Goal: Task Accomplishment & Management: Complete application form

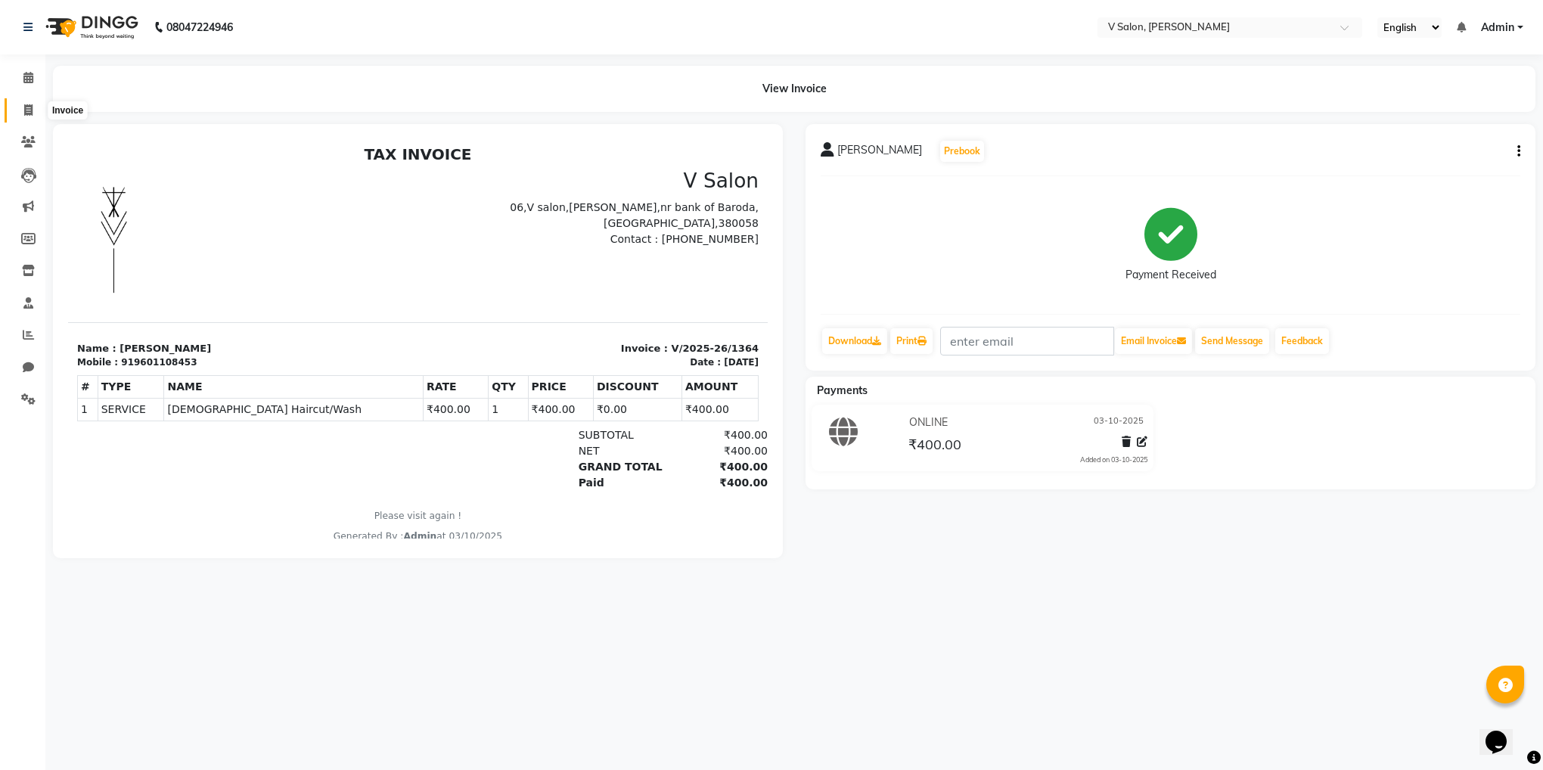
click at [33, 102] on span at bounding box center [28, 110] width 26 height 17
select select "8434"
select select "service"
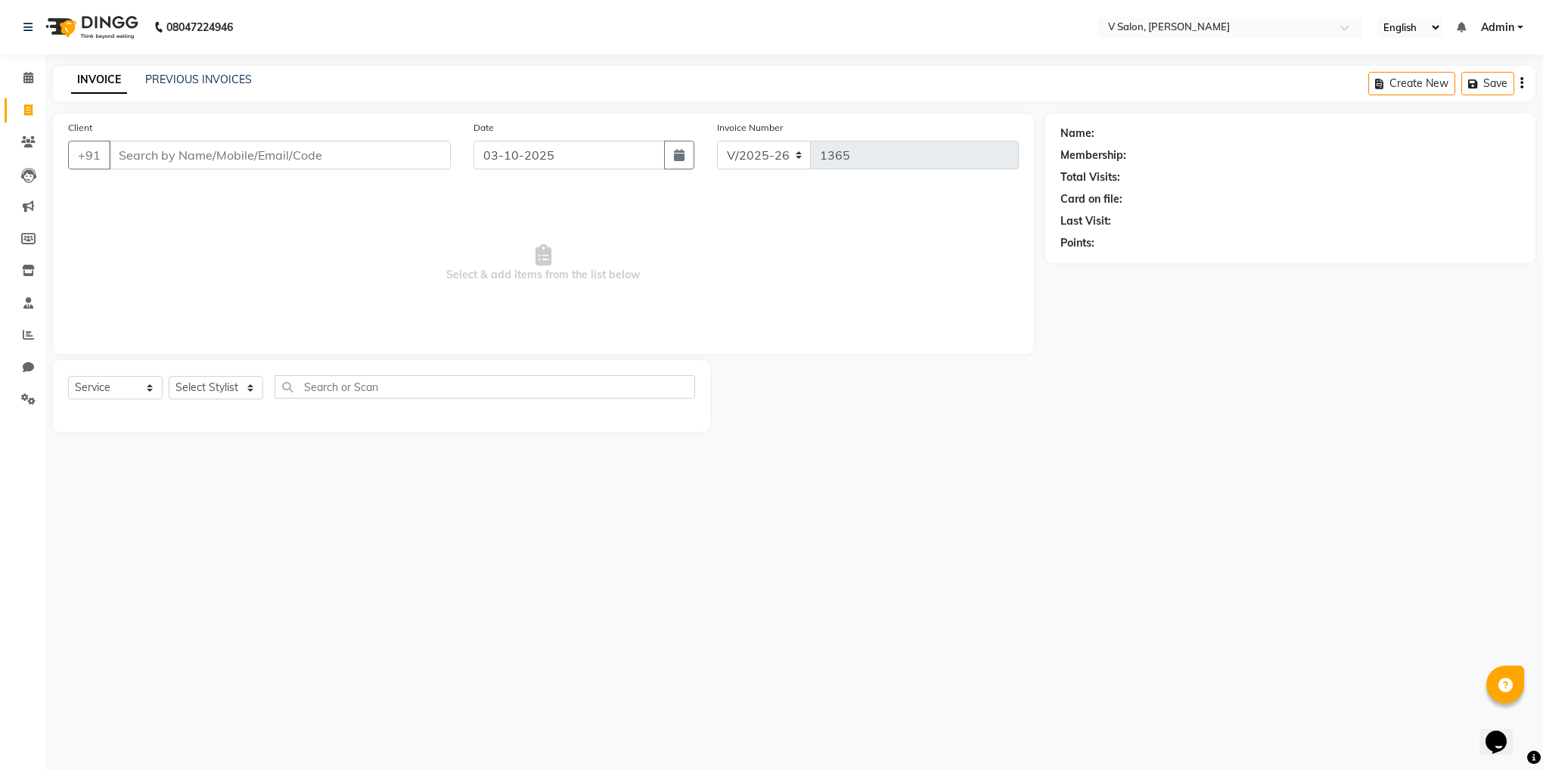
click at [205, 171] on div "Client +91" at bounding box center [259, 150] width 405 height 62
click at [200, 155] on input "Client" at bounding box center [280, 155] width 342 height 29
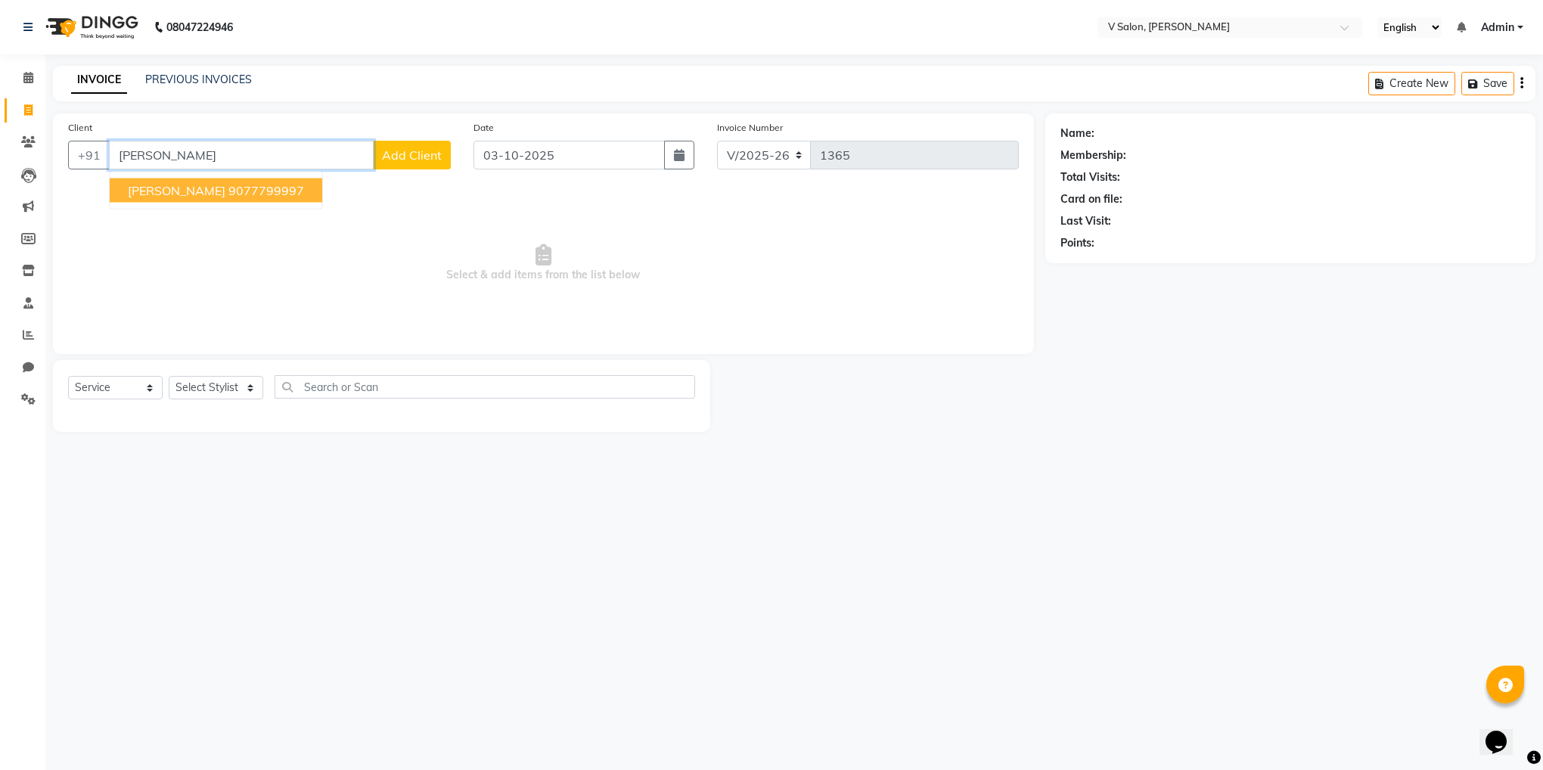
click at [193, 200] on button "[PERSON_NAME] 9077799997" at bounding box center [216, 190] width 213 height 24
type input "9077799997"
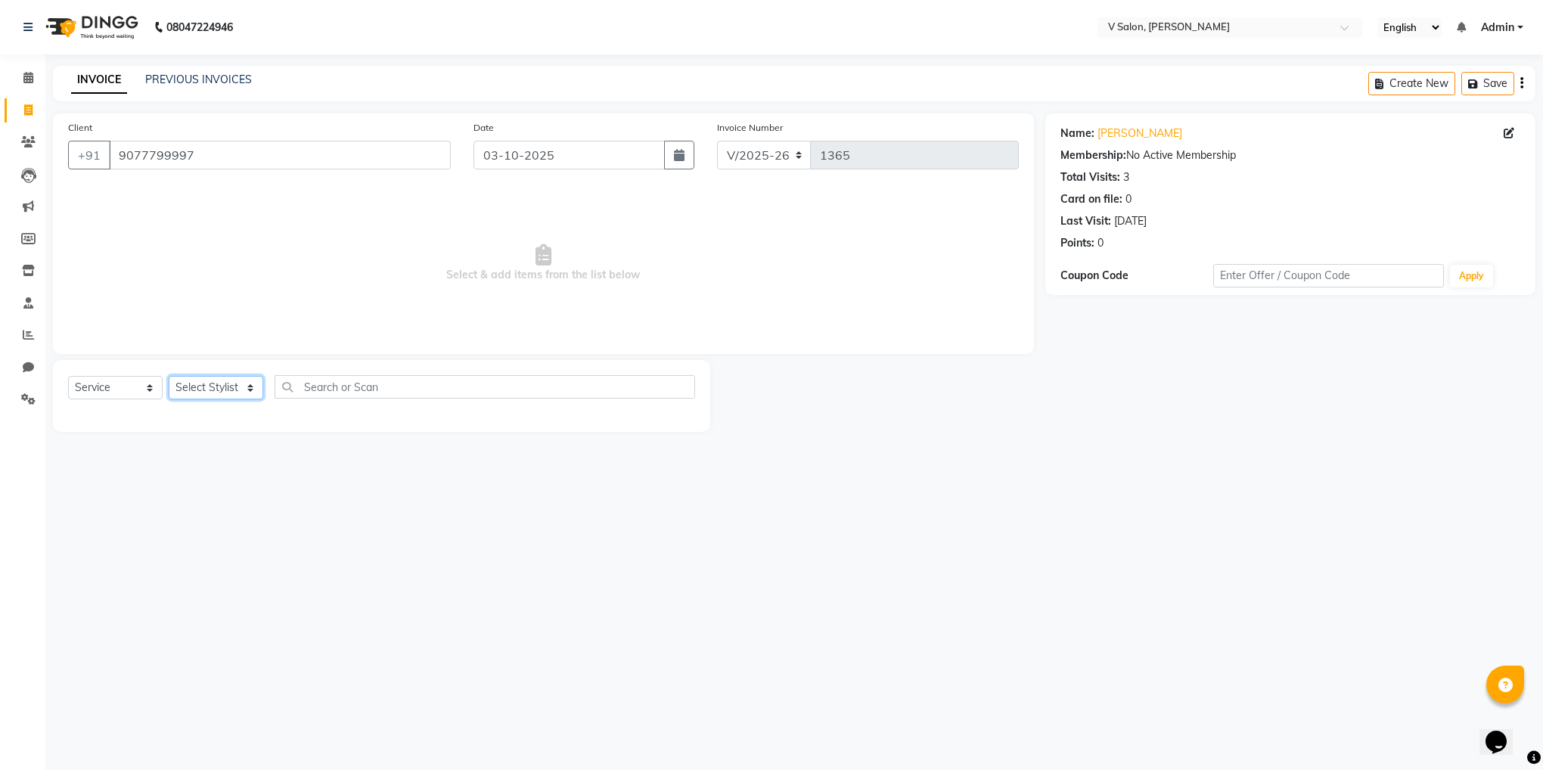
click at [218, 395] on select "Select Stylist [PERSON_NAME] vishal nai" at bounding box center [216, 387] width 95 height 23
select select "81550"
click at [169, 377] on select "Select Stylist [PERSON_NAME] vishal nai" at bounding box center [216, 387] width 95 height 23
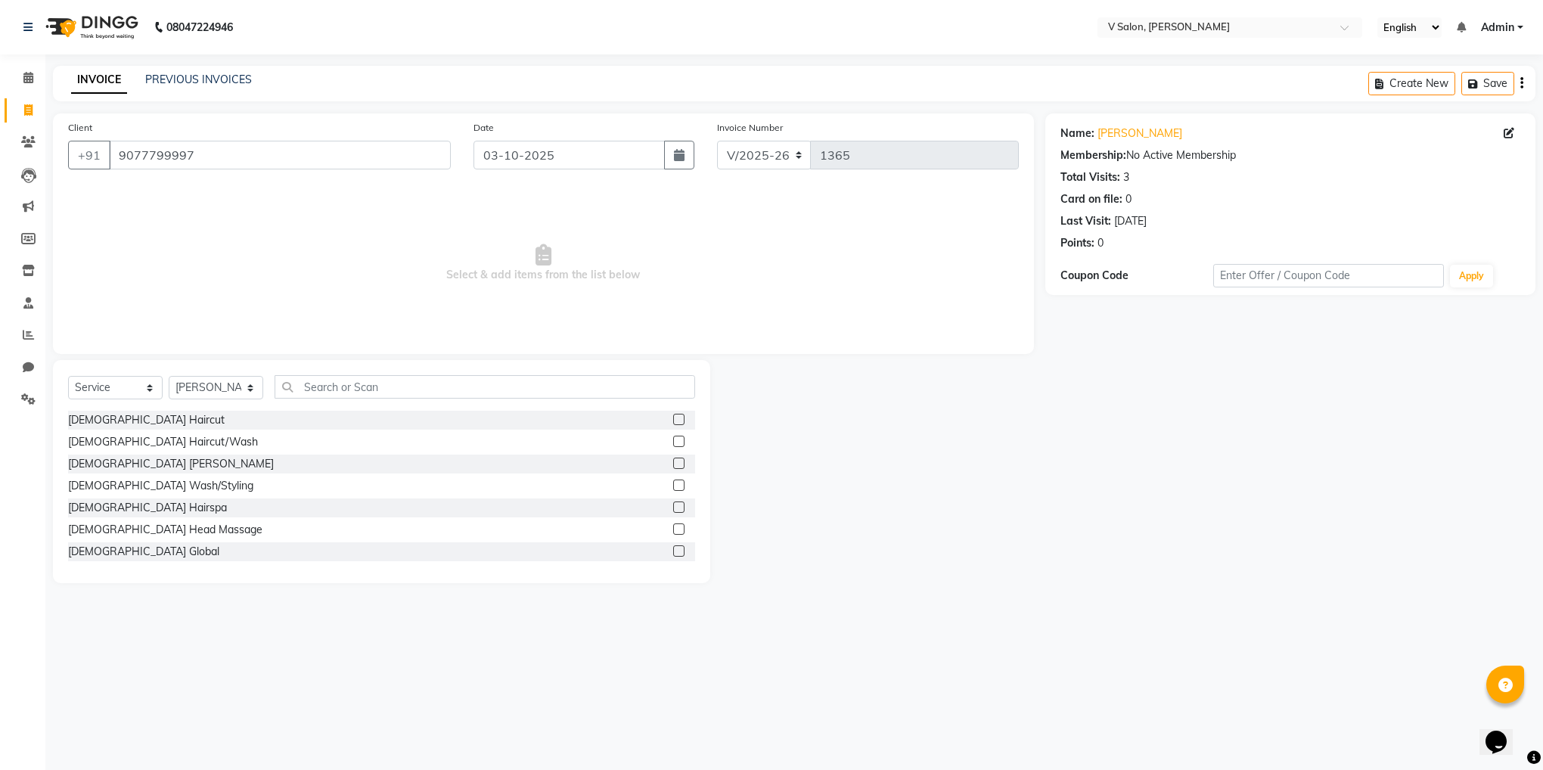
click at [673, 440] on label at bounding box center [678, 441] width 11 height 11
click at [673, 440] on input "checkbox" at bounding box center [678, 442] width 10 height 10
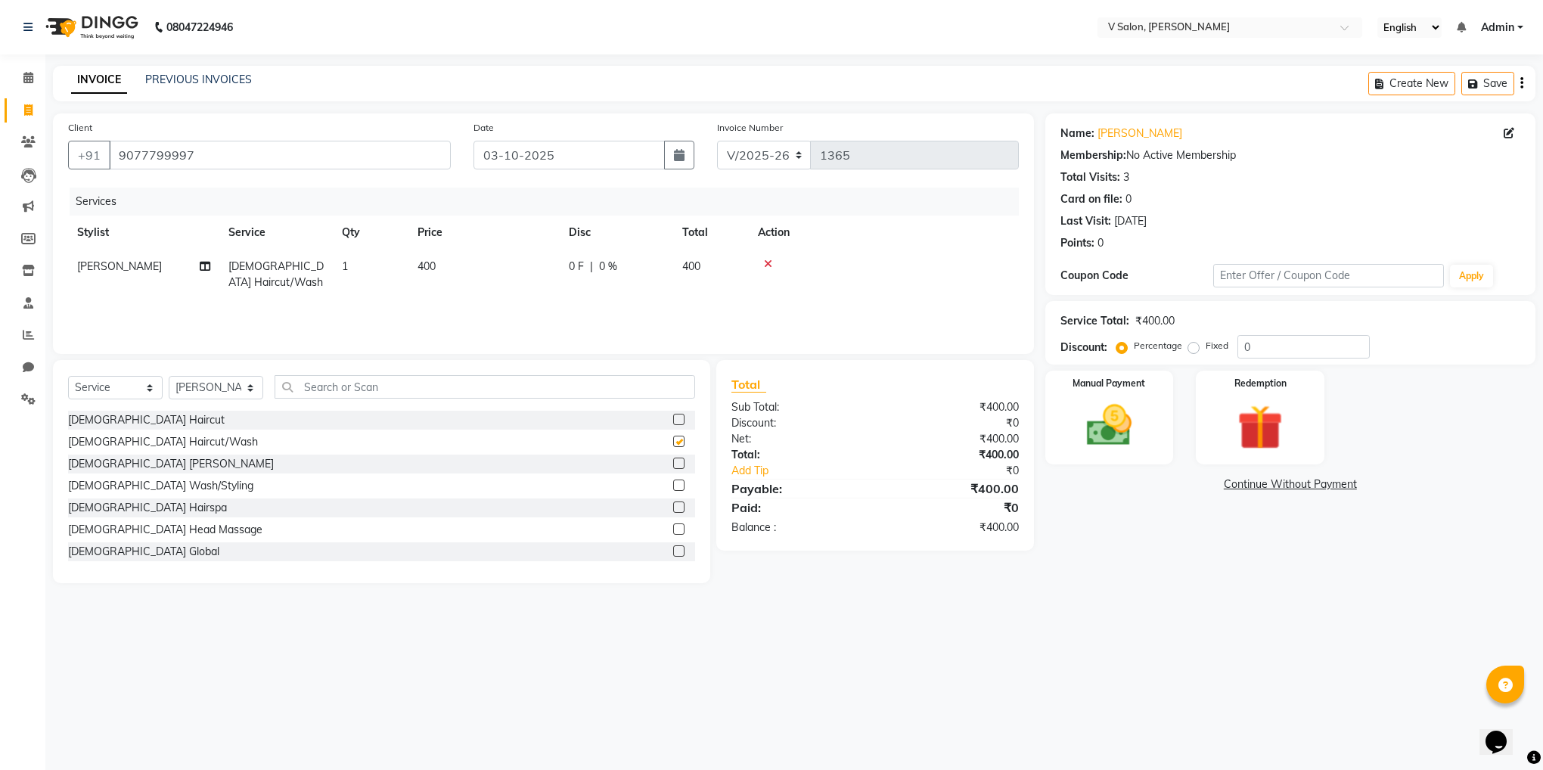
checkbox input "false"
click at [673, 464] on label at bounding box center [678, 463] width 11 height 11
click at [673, 464] on input "checkbox" at bounding box center [678, 464] width 10 height 10
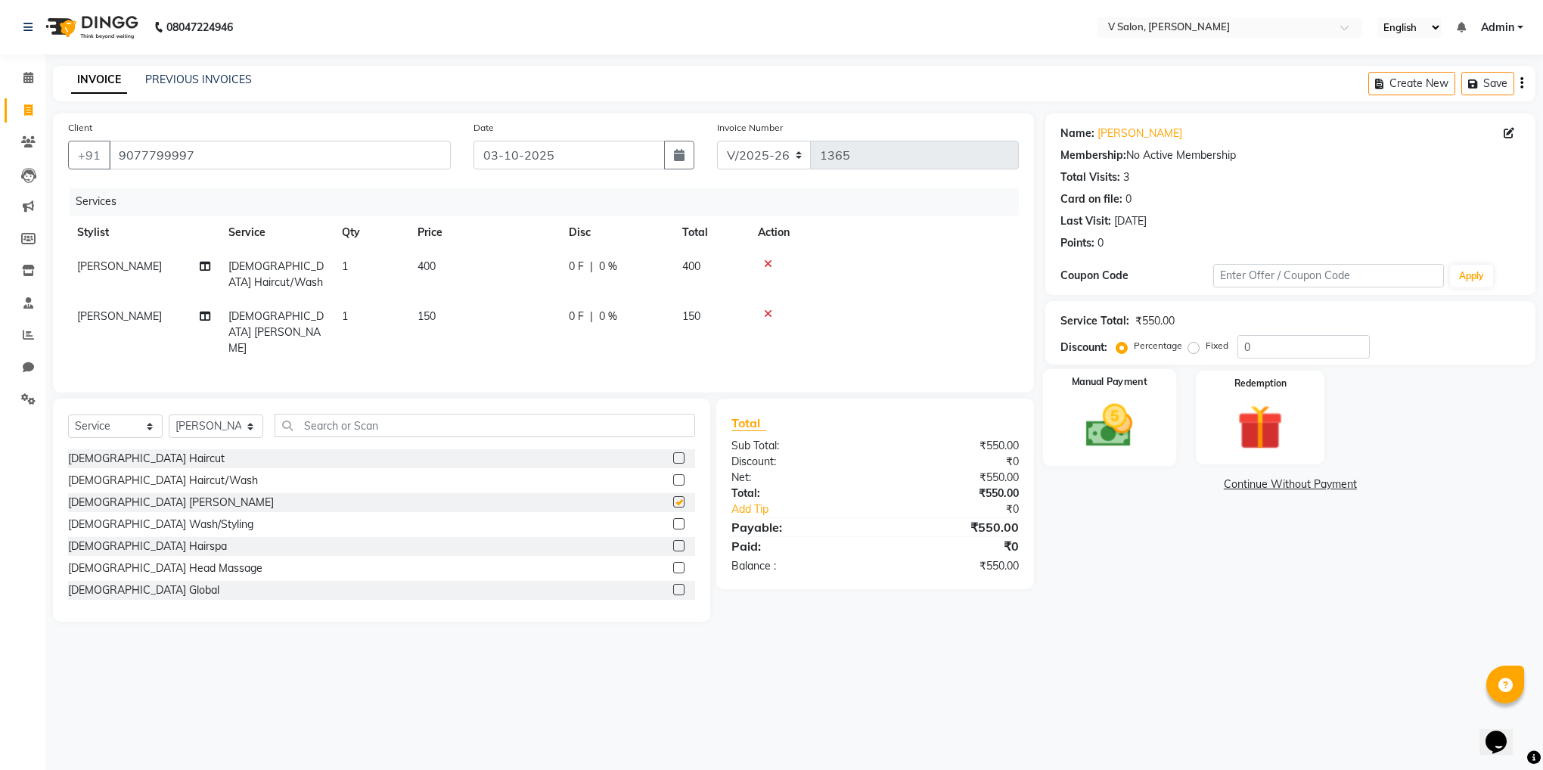
checkbox input "false"
click at [1206, 345] on label "Fixed" at bounding box center [1217, 346] width 23 height 14
click at [1191, 345] on input "Fixed" at bounding box center [1196, 345] width 11 height 11
radio input "true"
click at [1242, 350] on input "0" at bounding box center [1303, 346] width 132 height 23
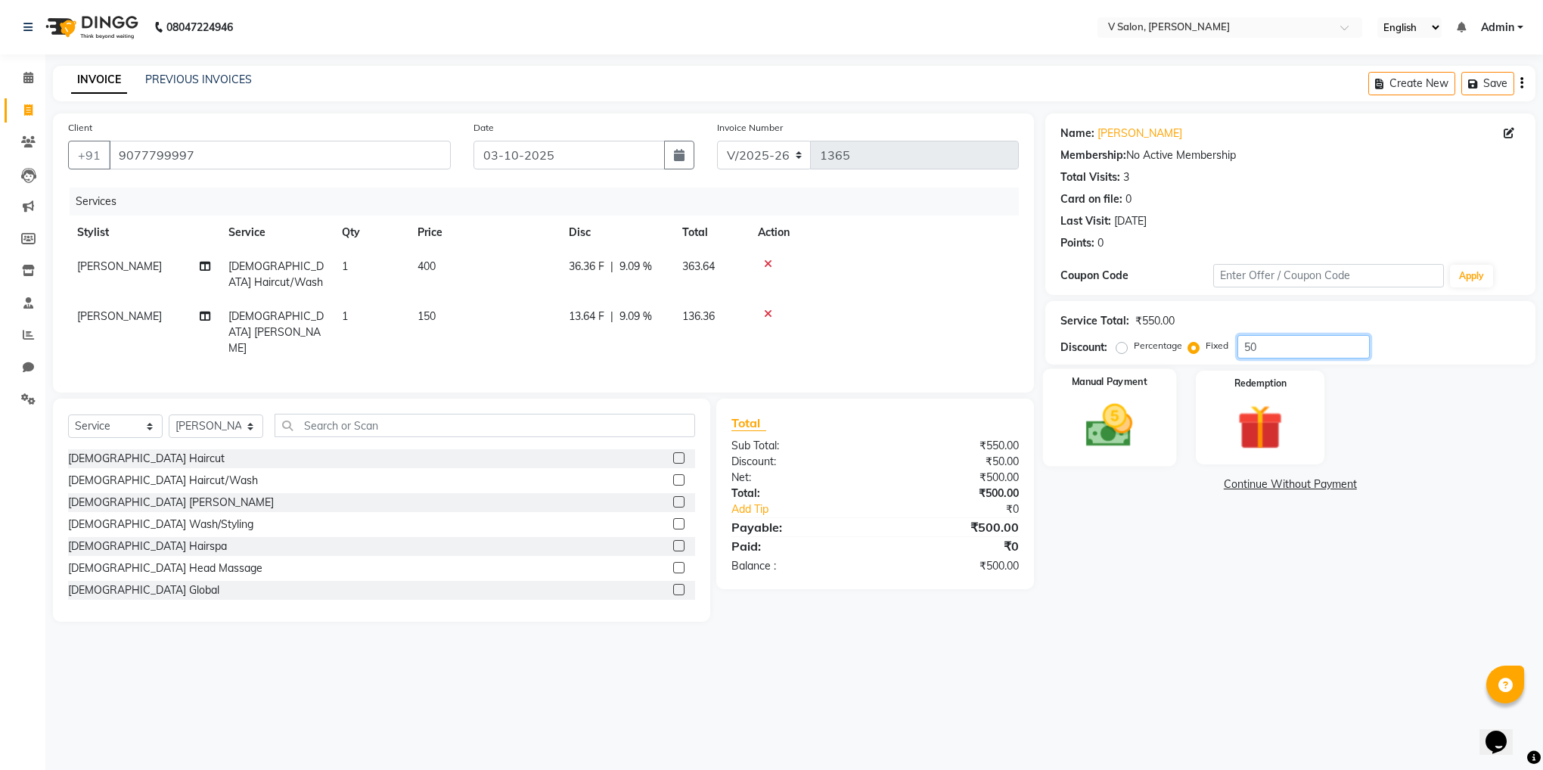
type input "50"
click at [1125, 411] on img at bounding box center [1109, 426] width 76 height 54
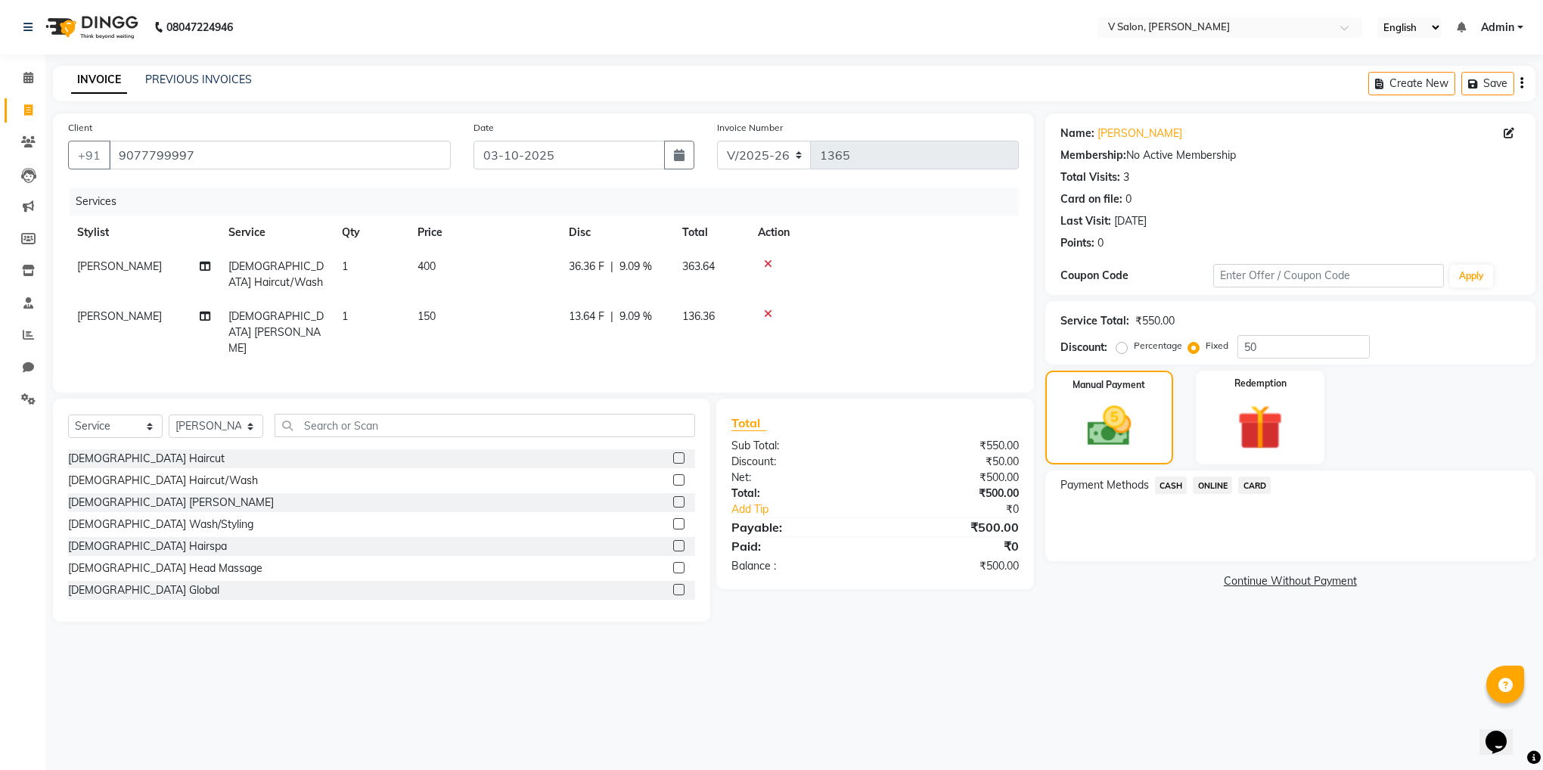
click at [1209, 473] on div "Payment Methods CASH ONLINE CARD" at bounding box center [1290, 515] width 490 height 91
click at [1174, 484] on span "CASH" at bounding box center [1171, 484] width 33 height 17
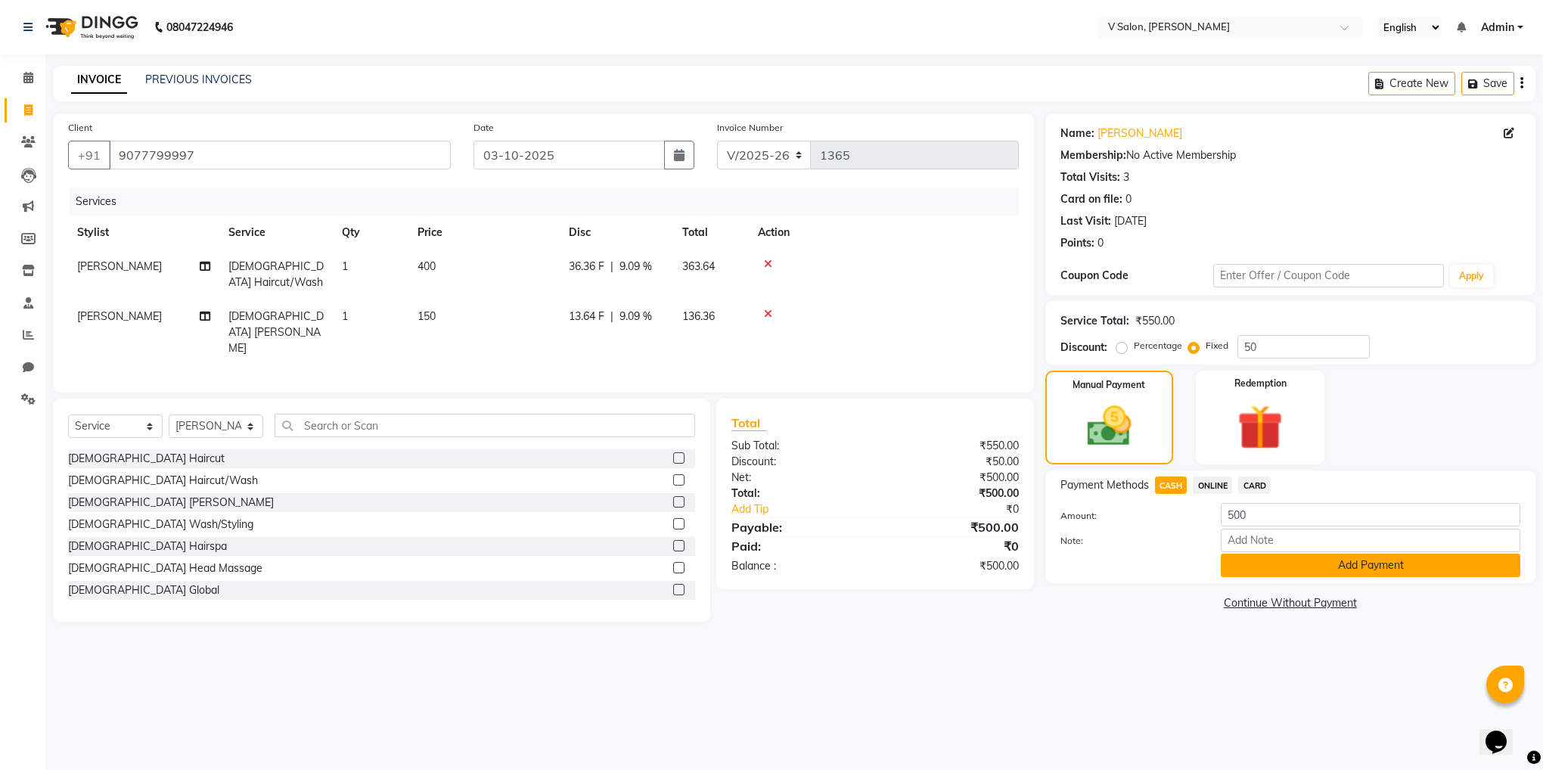
click at [1243, 559] on button "Add Payment" at bounding box center [1370, 565] width 299 height 23
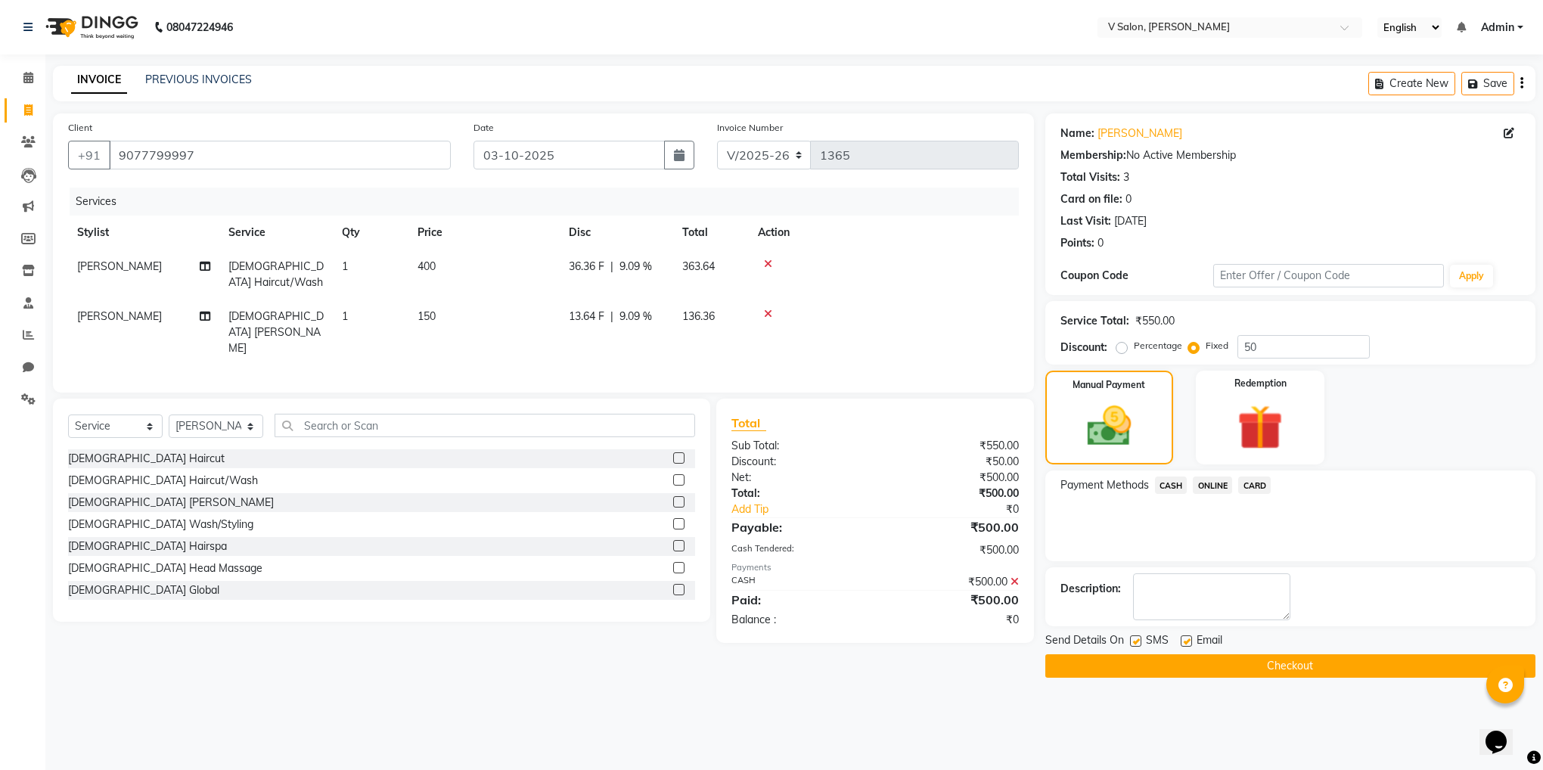
click at [1132, 640] on label at bounding box center [1135, 640] width 11 height 11
click at [1132, 640] on input "checkbox" at bounding box center [1135, 642] width 10 height 10
checkbox input "false"
click at [1185, 642] on label at bounding box center [1186, 640] width 11 height 11
click at [1185, 642] on input "checkbox" at bounding box center [1186, 642] width 10 height 10
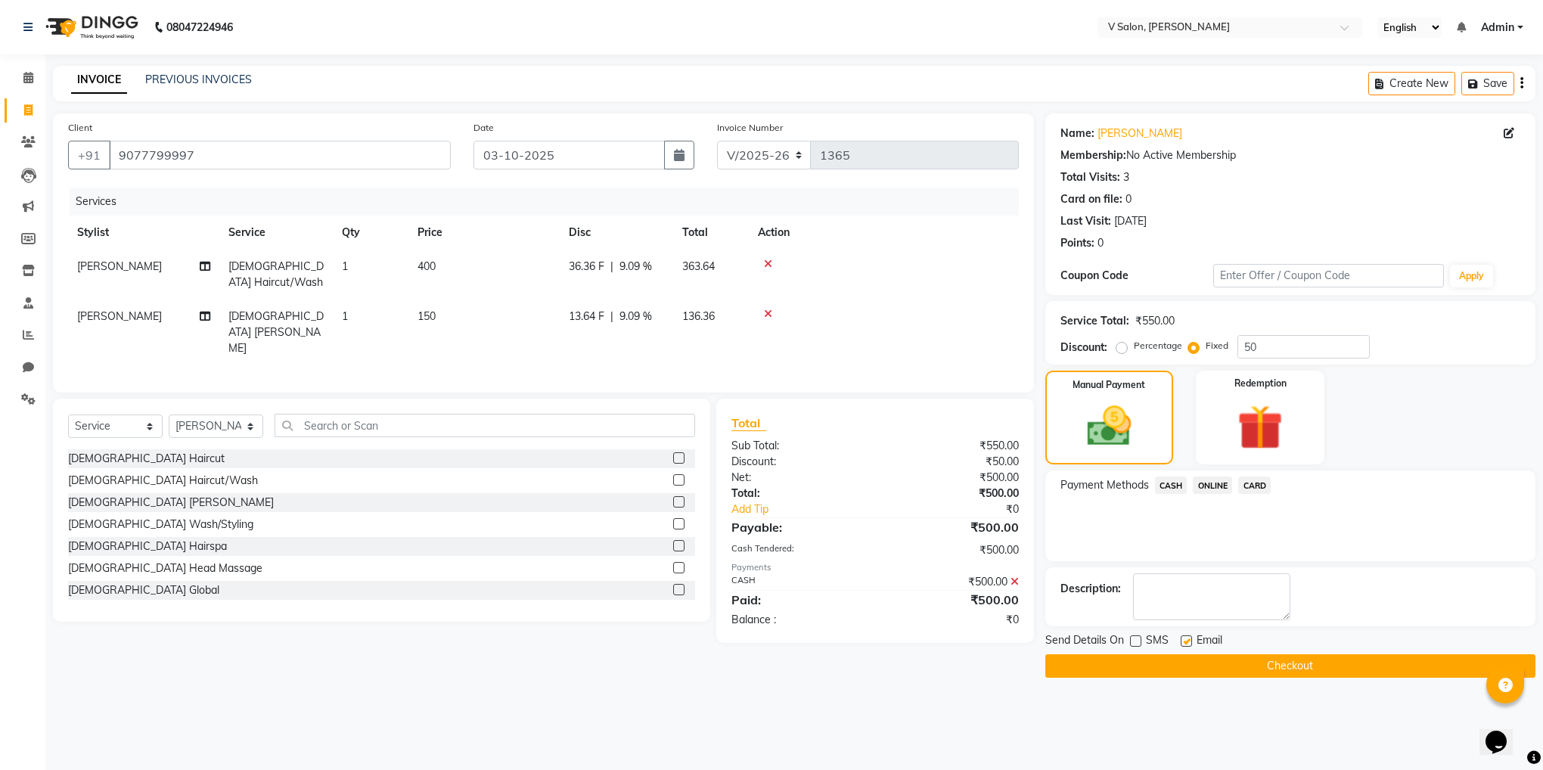
checkbox input "false"
click at [1208, 663] on button "Checkout" at bounding box center [1290, 665] width 490 height 23
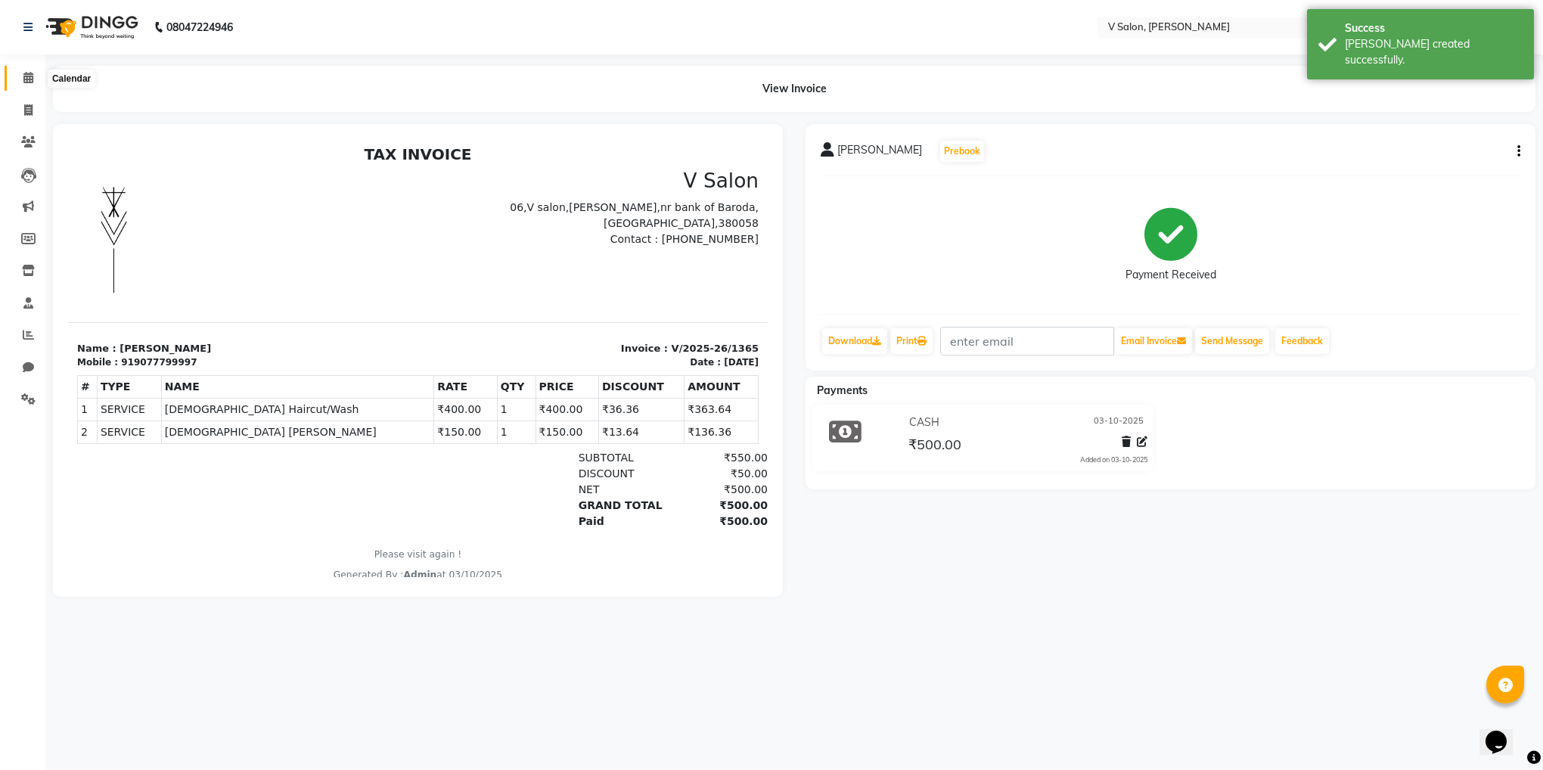
click at [29, 77] on icon at bounding box center [28, 77] width 10 height 11
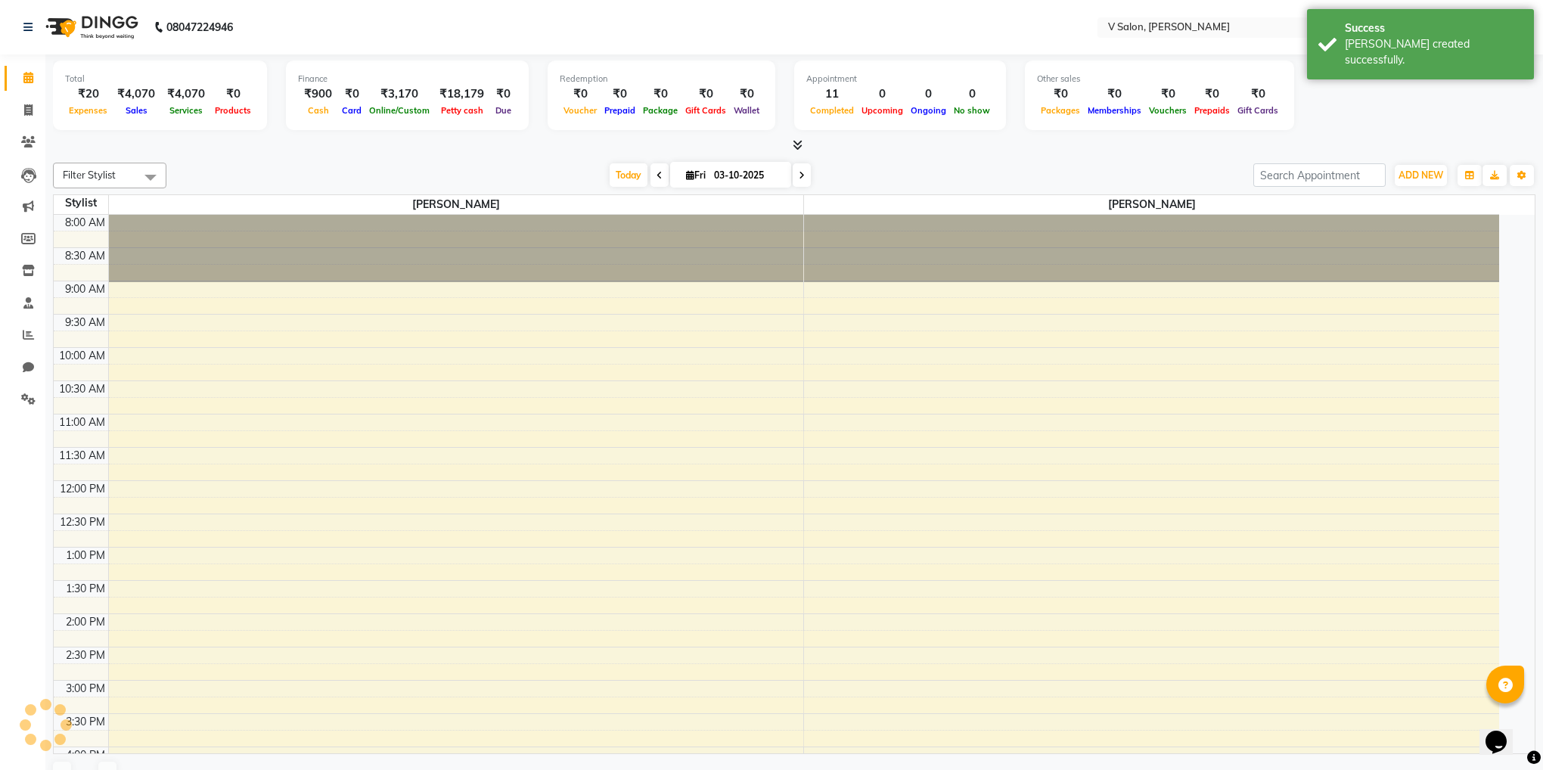
scroll to position [549, 0]
